Goal: Check status: Check status

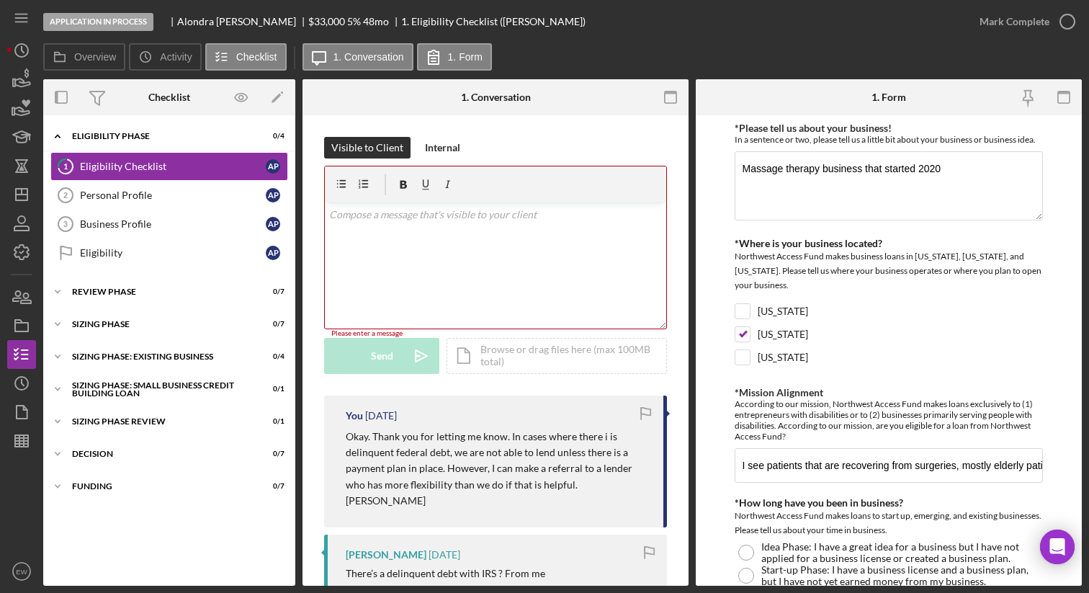
scroll to position [523, 0]
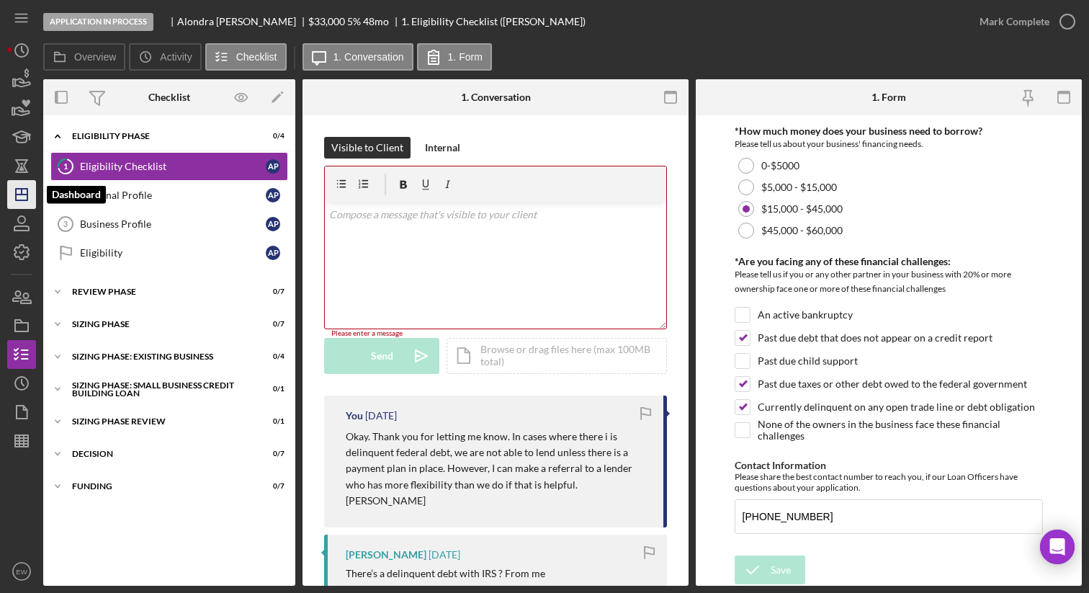
click at [14, 192] on icon "Icon/Dashboard" at bounding box center [22, 194] width 36 height 36
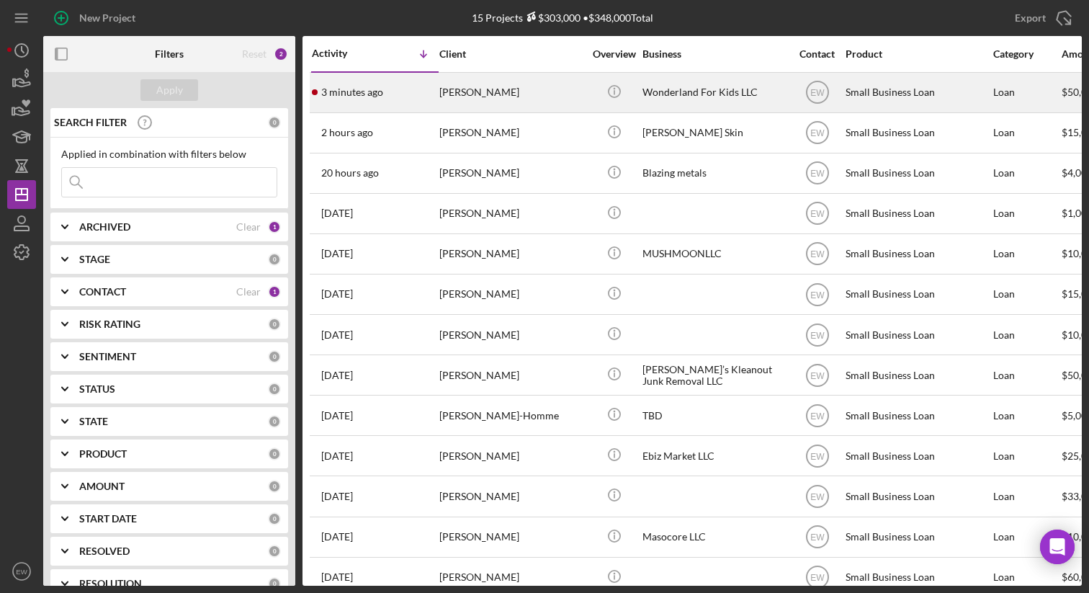
click at [498, 94] on div "[PERSON_NAME]" at bounding box center [511, 92] width 144 height 38
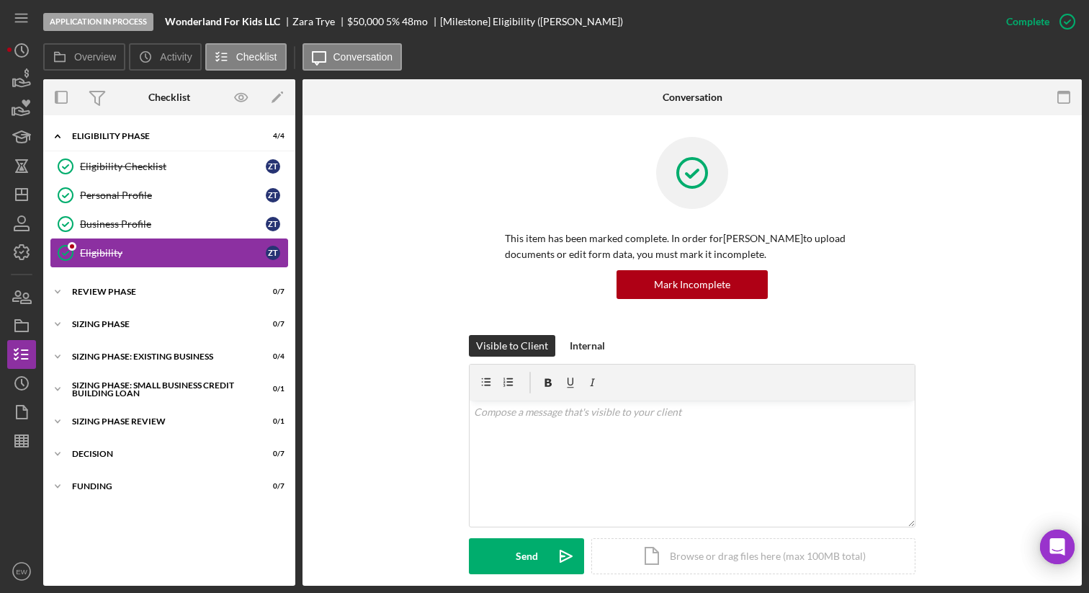
click at [144, 256] on div "Eligibility" at bounding box center [173, 253] width 186 height 12
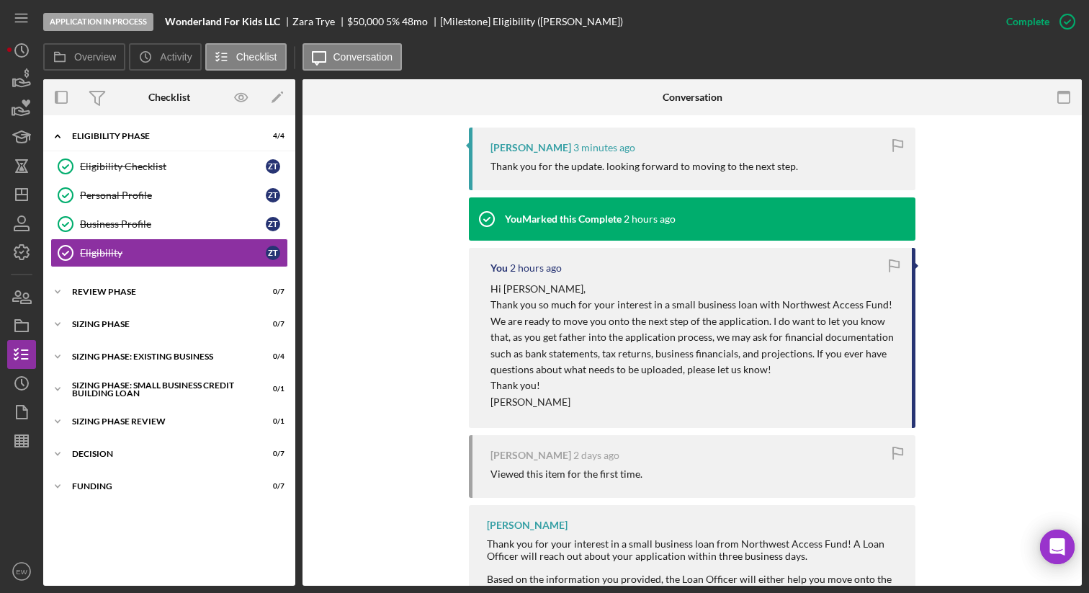
scroll to position [447, 0]
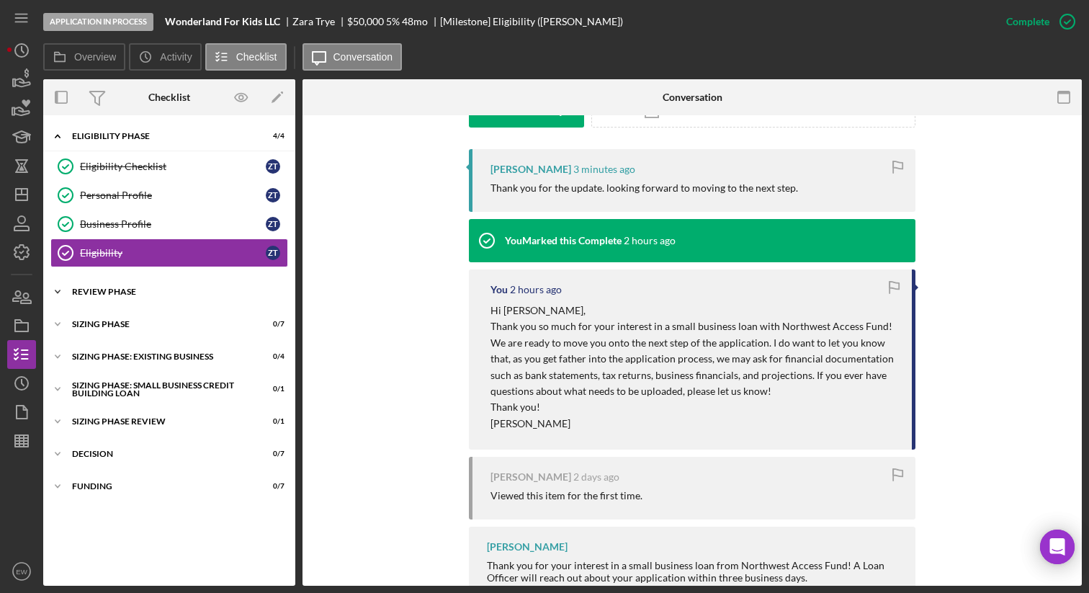
click at [138, 289] on div "REVIEW PHASE" at bounding box center [174, 291] width 205 height 9
